Goal: Task Accomplishment & Management: Use online tool/utility

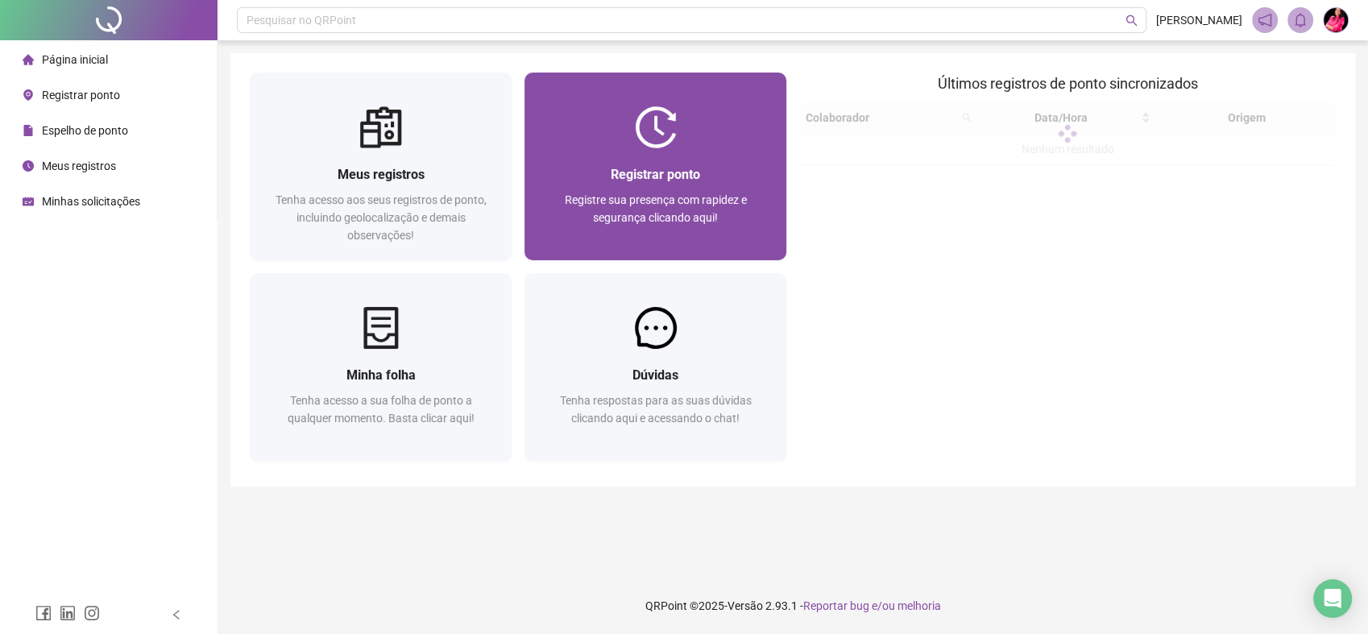
click at [637, 185] on div "Registrar ponto Registre sua presença com rapidez e segurança clicando aqui!" at bounding box center [655, 204] width 223 height 80
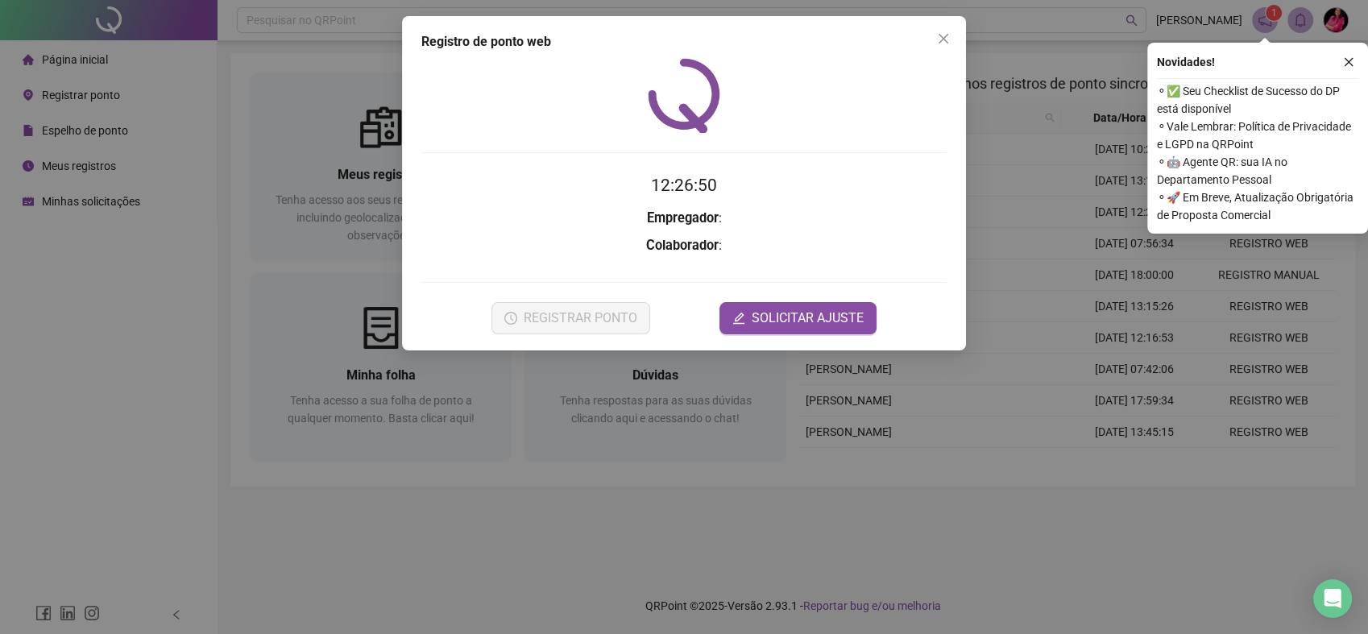
click at [738, 208] on h3 "Empregador :" at bounding box center [683, 218] width 525 height 21
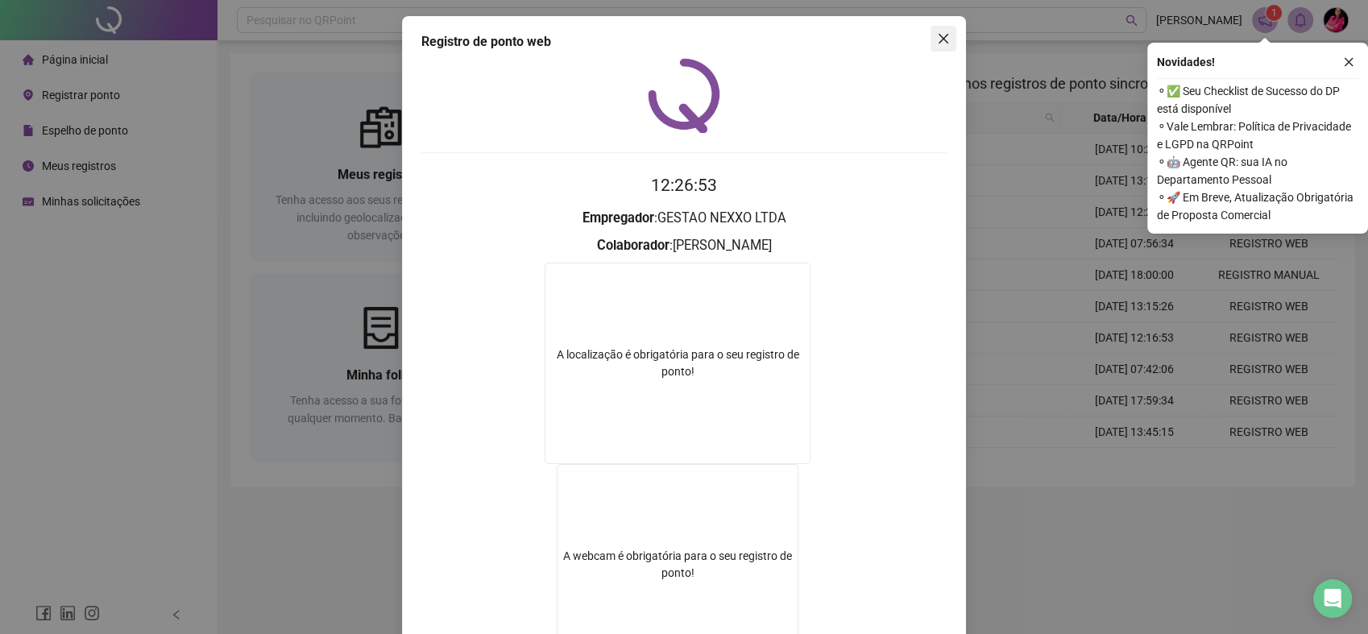
click at [941, 42] on icon "close" at bounding box center [943, 38] width 13 height 13
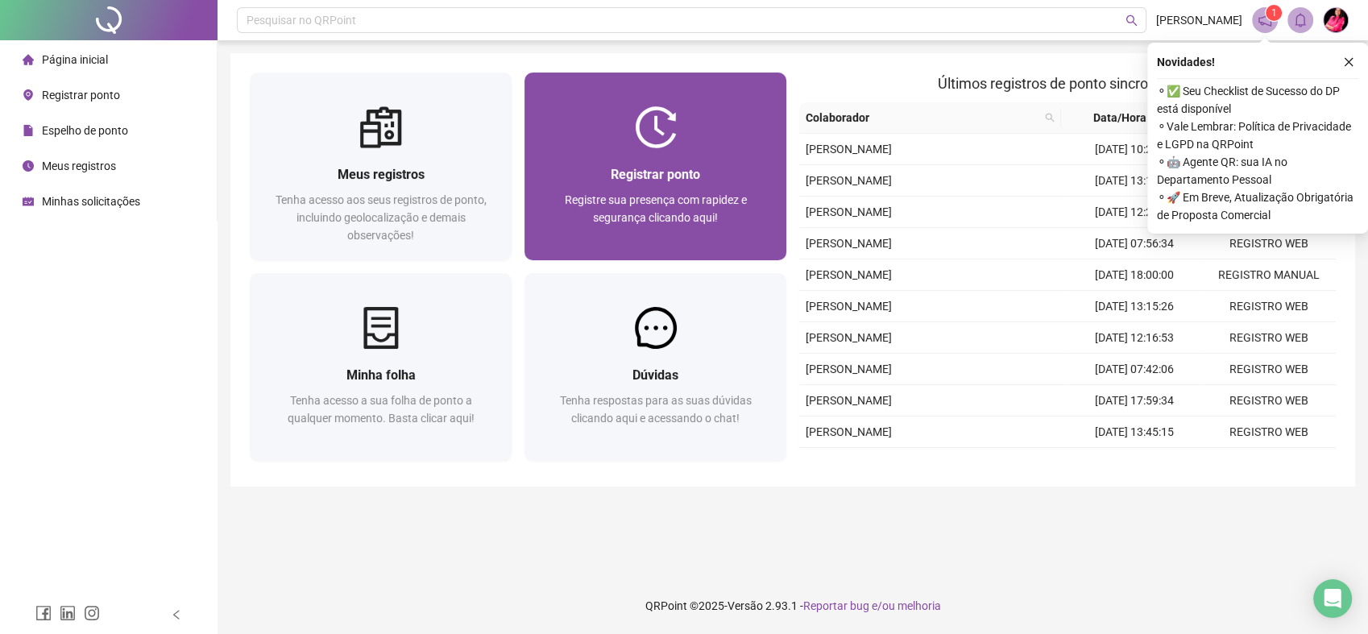
click at [745, 160] on div "Registrar ponto Registre sua presença com rapidez e segurança clicando aqui!" at bounding box center [656, 204] width 262 height 112
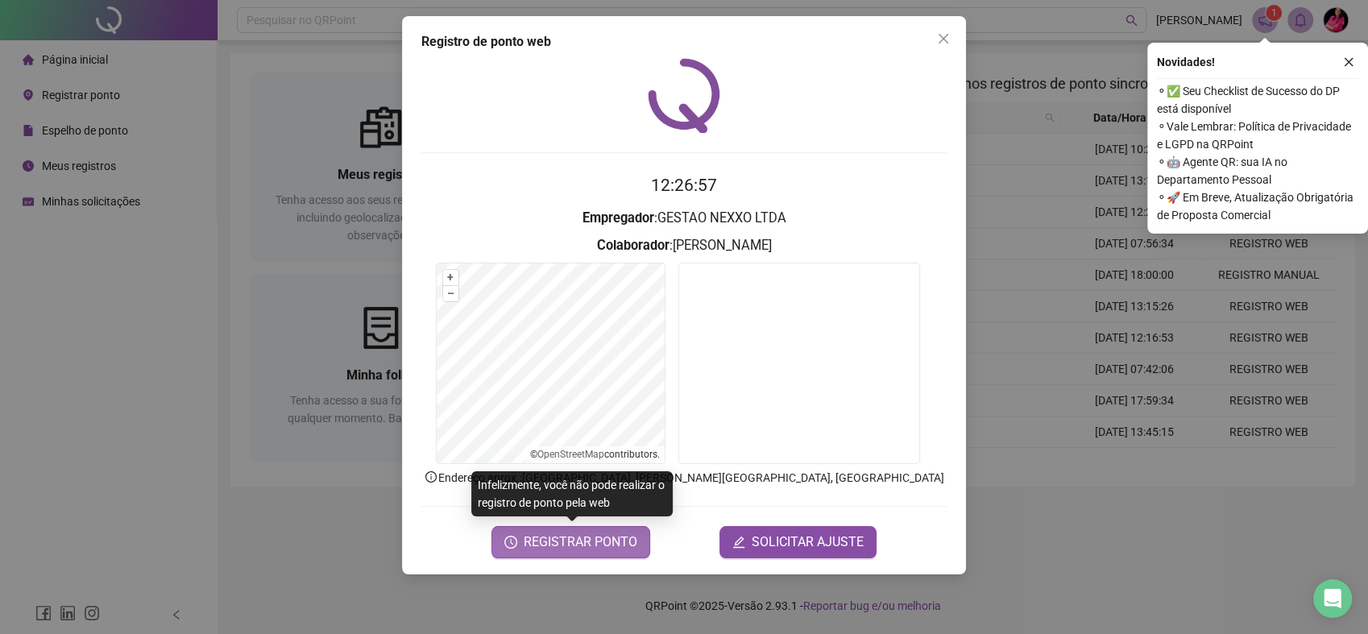
click at [560, 552] on button "REGISTRAR PONTO" at bounding box center [571, 542] width 159 height 32
